Goal: Transaction & Acquisition: Subscribe to service/newsletter

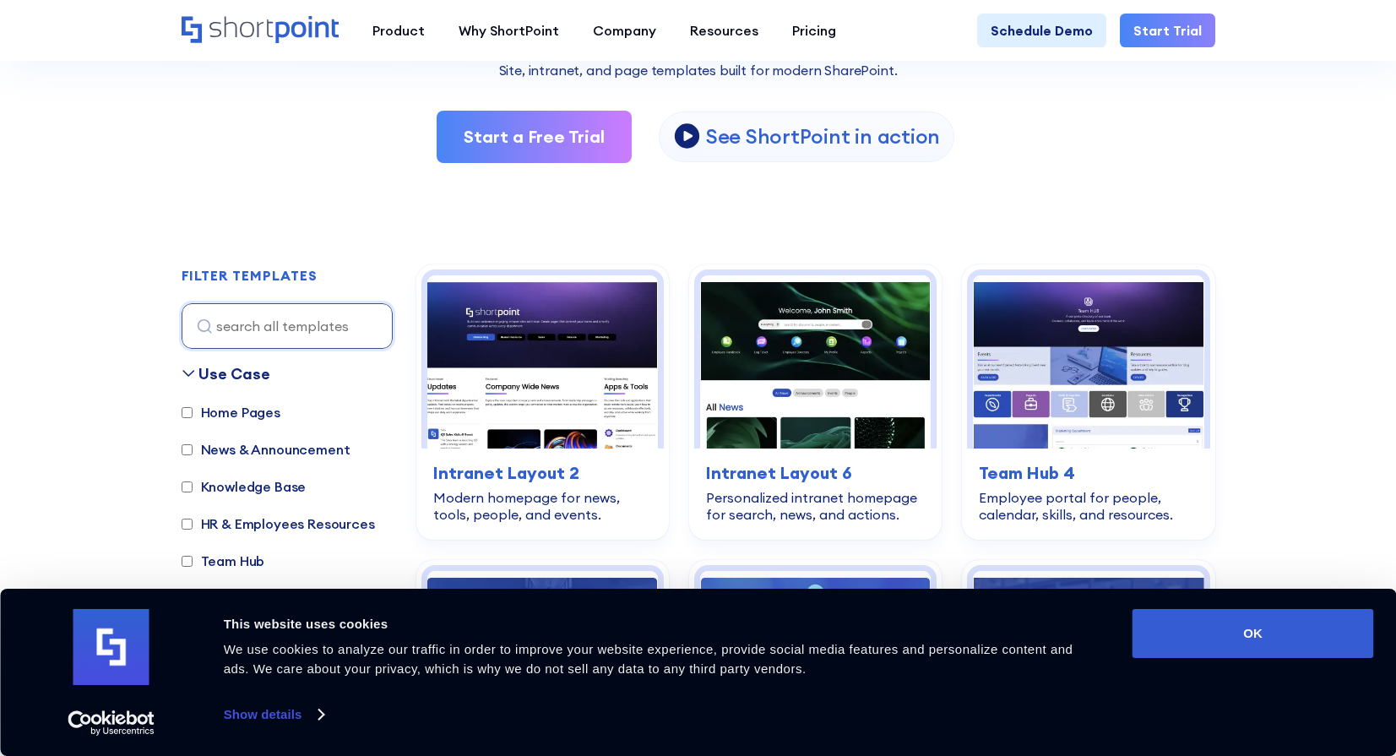
scroll to position [429, 0]
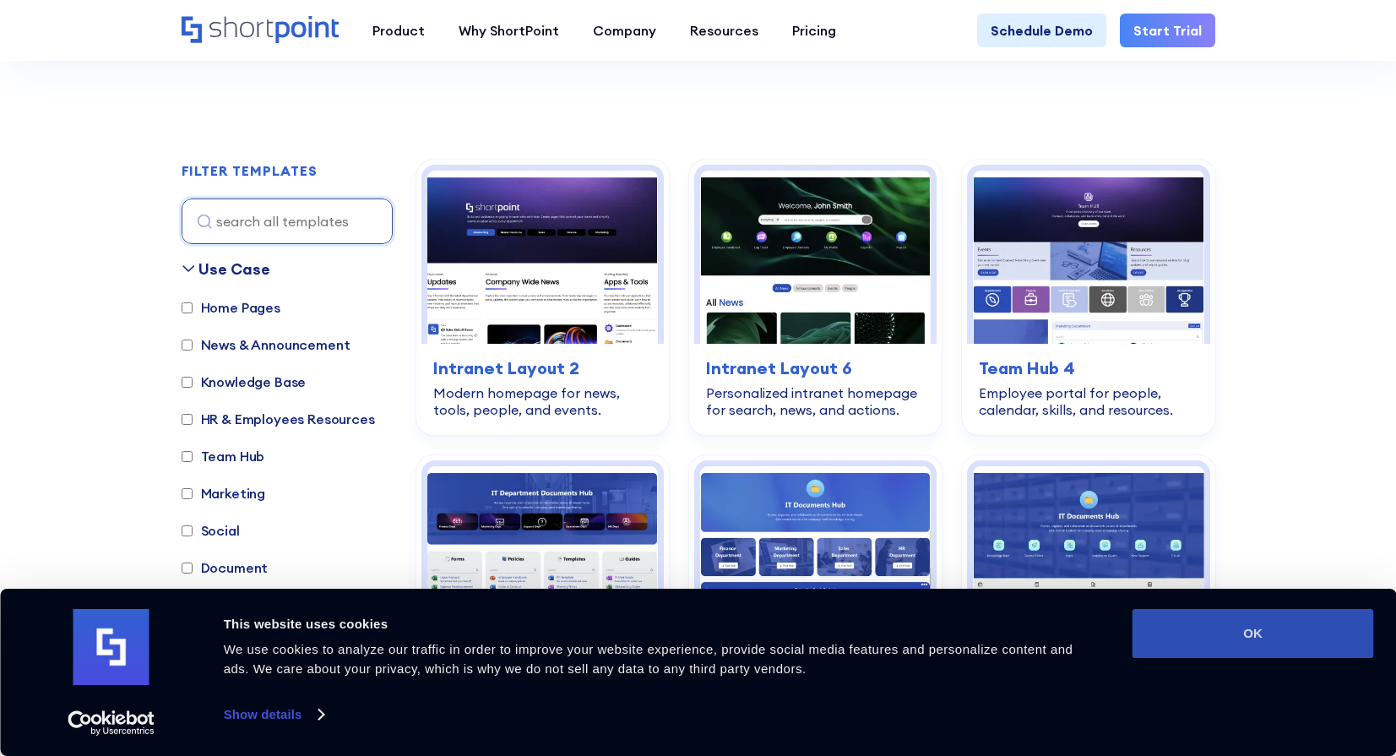
click at [1242, 652] on button "OK" at bounding box center [1252, 633] width 241 height 49
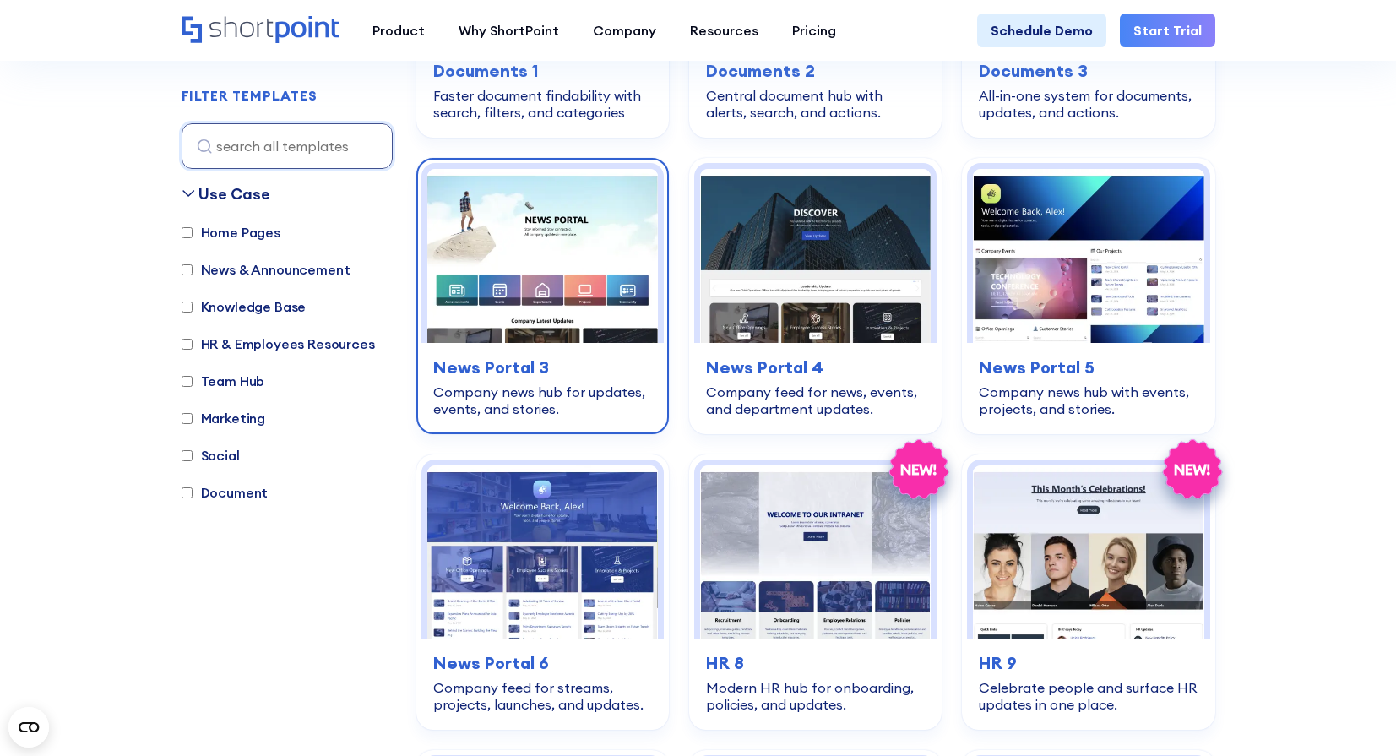
scroll to position [1146, 0]
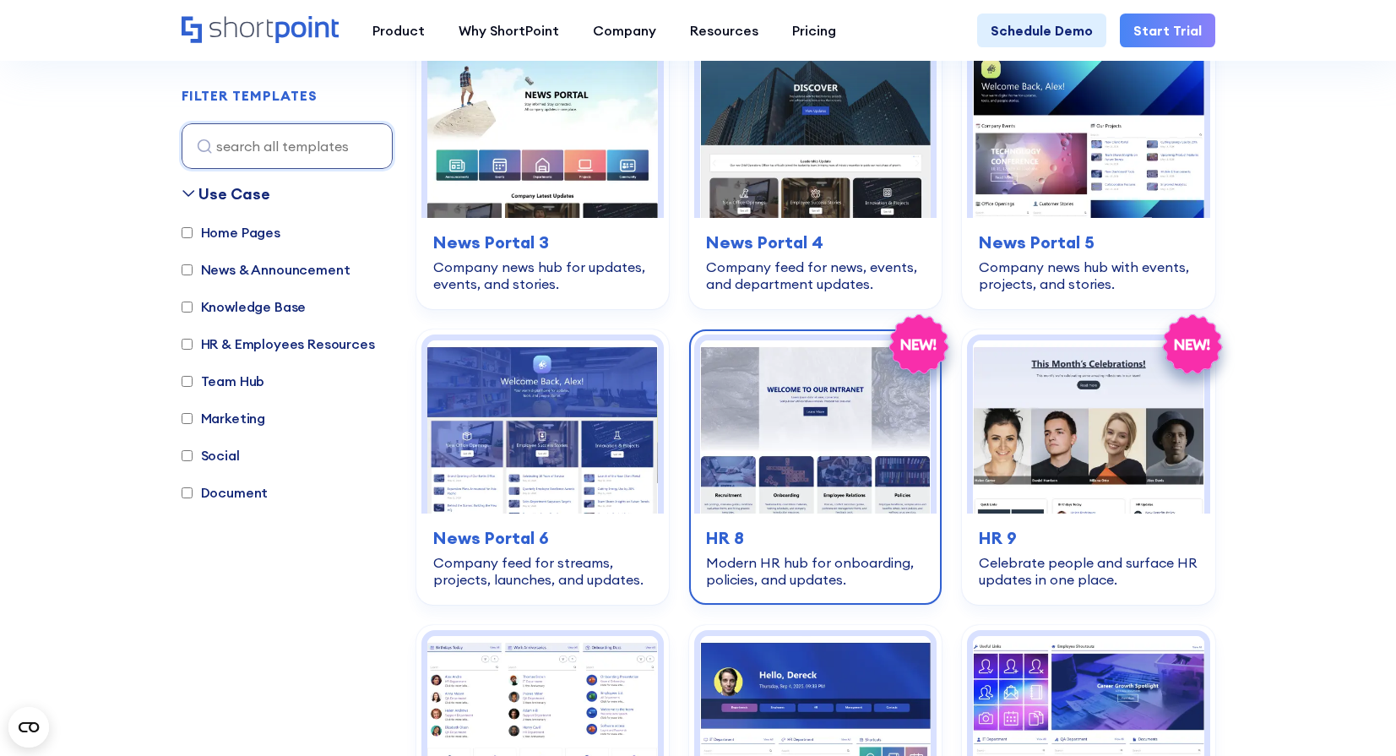
click at [762, 453] on img at bounding box center [815, 426] width 230 height 173
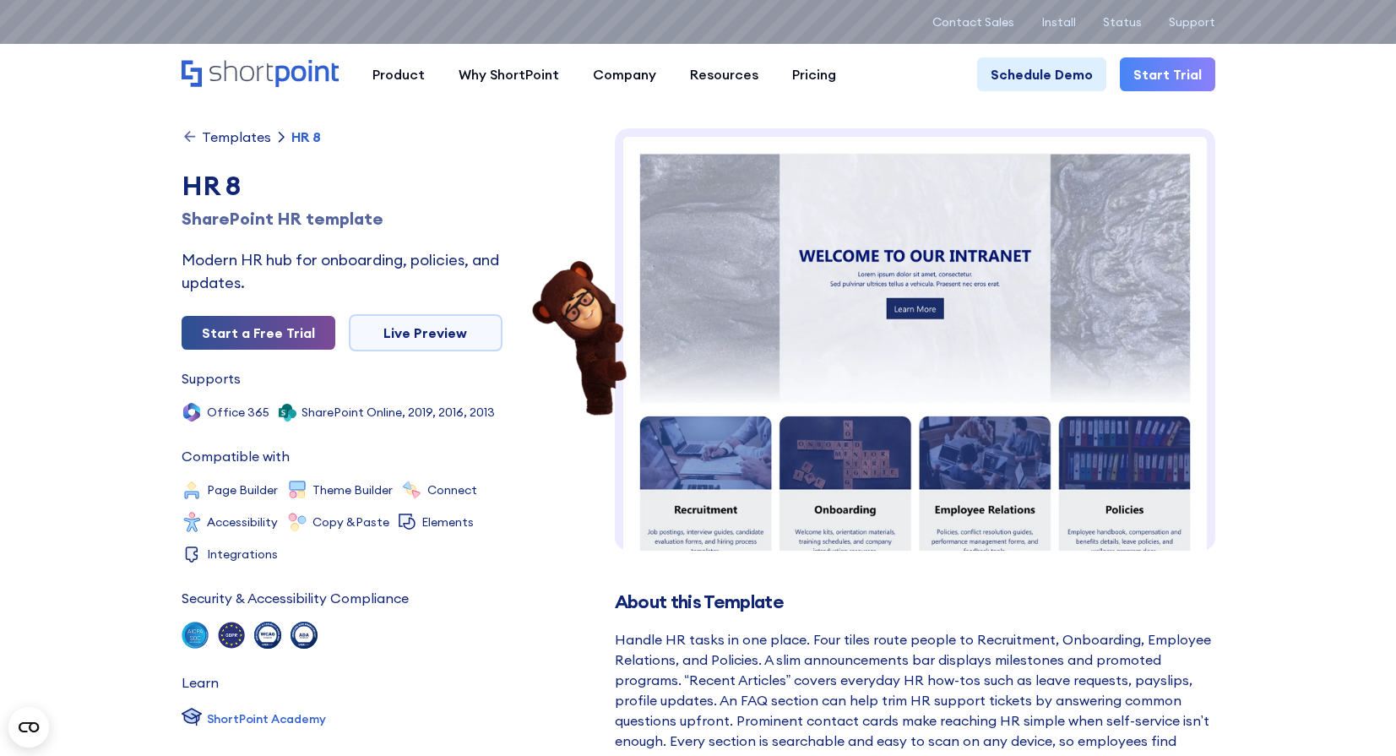
click at [276, 334] on link "Start a Free Trial" at bounding box center [259, 333] width 154 height 34
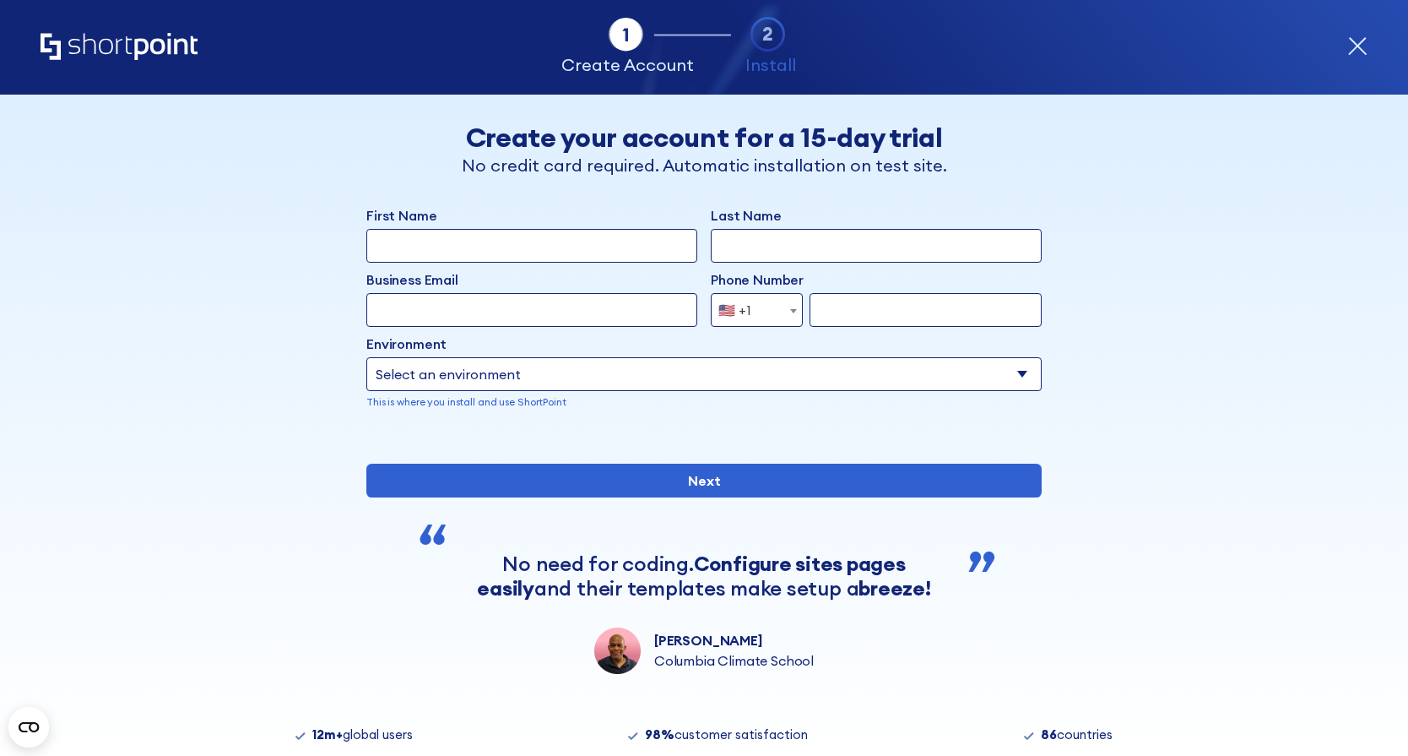
click at [1359, 44] on icon "form" at bounding box center [1357, 46] width 17 height 17
